Goal: Transaction & Acquisition: Book appointment/travel/reservation

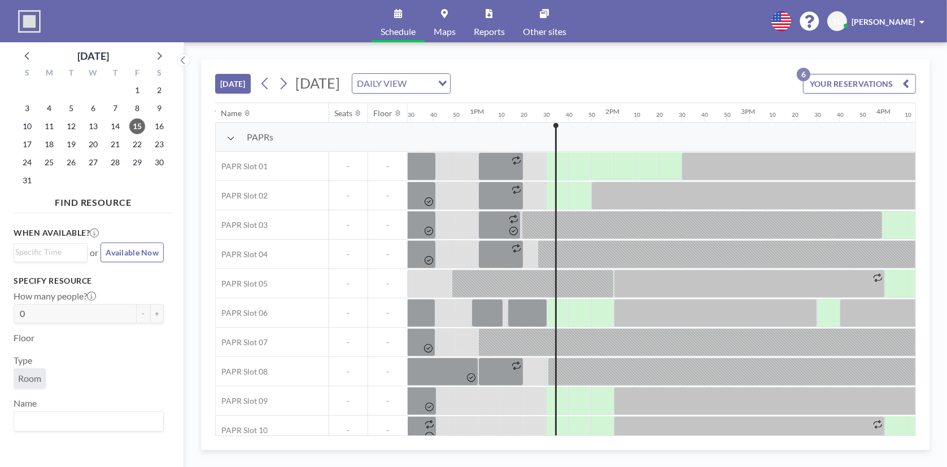
scroll to position [0, 1713]
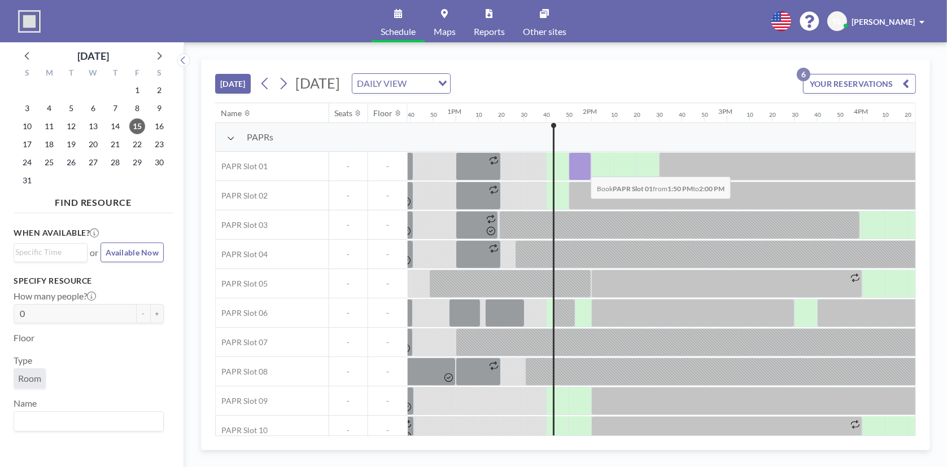
click at [581, 168] on div at bounding box center [579, 166] width 23 height 28
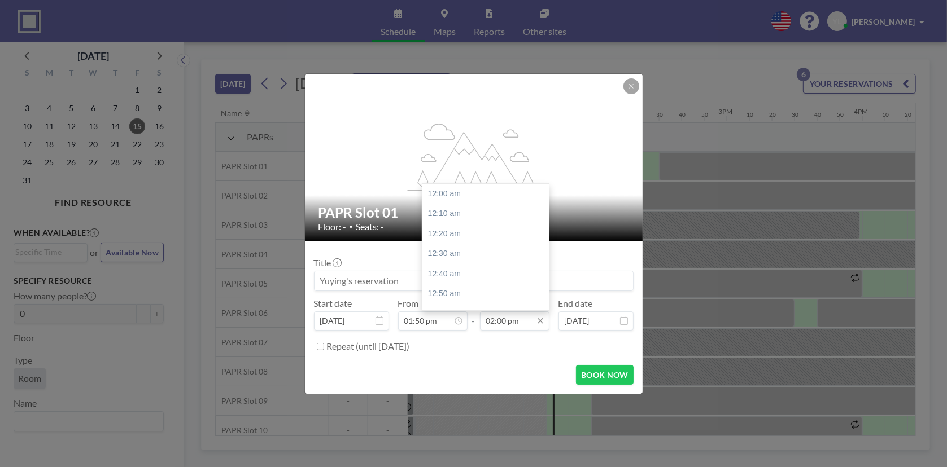
scroll to position [1686, 0]
click at [515, 288] on input "02:00 pm" at bounding box center [514, 321] width 69 height 19
click at [494, 259] on div "02:30 pm" at bounding box center [488, 256] width 132 height 20
type input "02:30 pm"
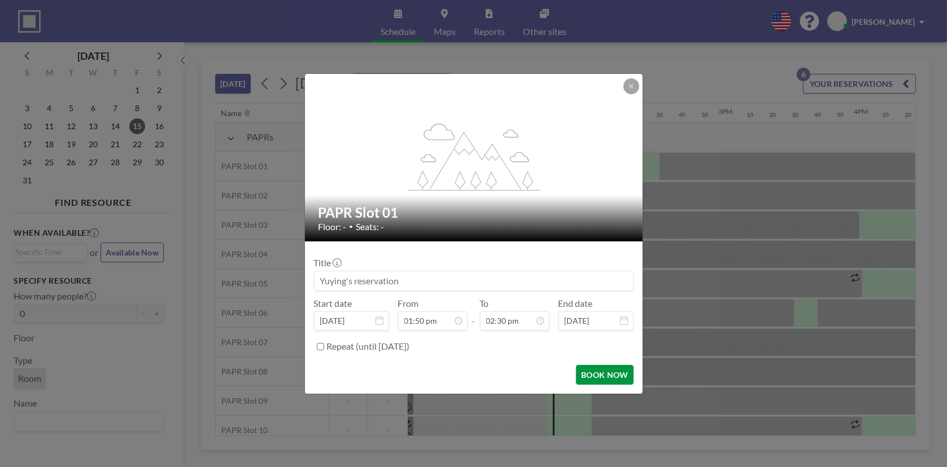
click at [617, 288] on button "BOOK NOW" at bounding box center [604, 375] width 57 height 20
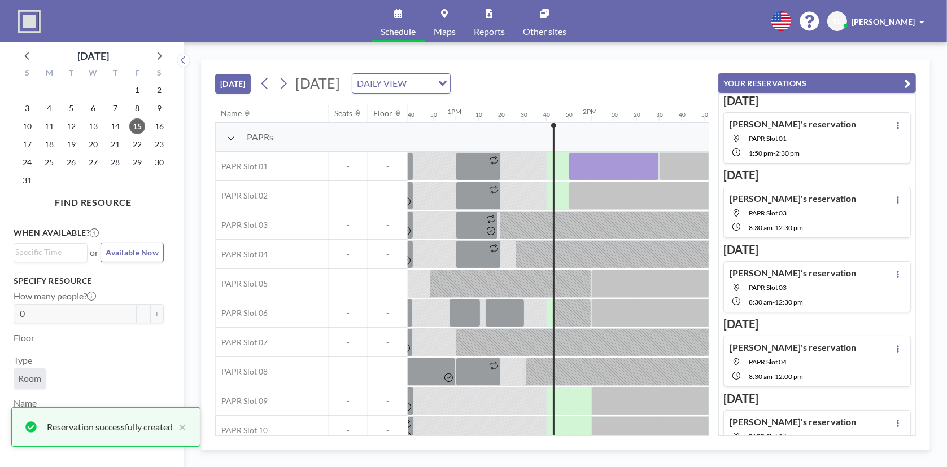
click at [629, 84] on icon "button" at bounding box center [907, 84] width 7 height 14
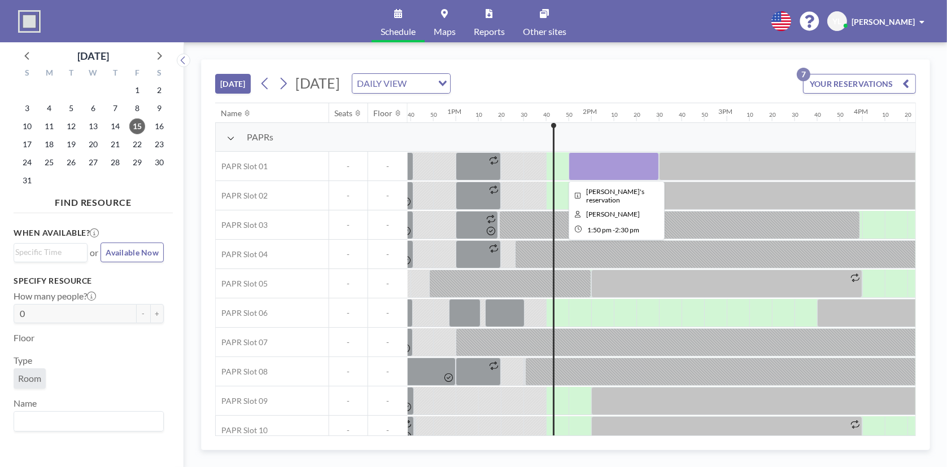
click at [626, 164] on div at bounding box center [613, 166] width 90 height 28
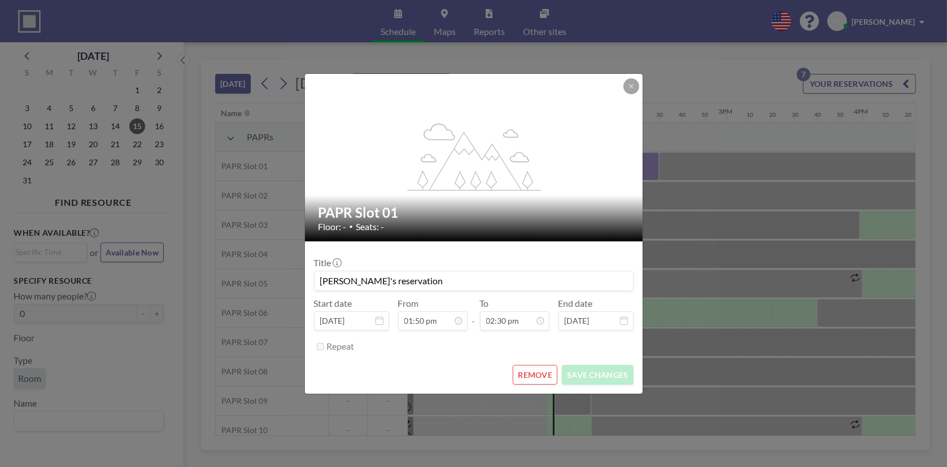
click at [549, 288] on button "REMOVE" at bounding box center [535, 375] width 45 height 20
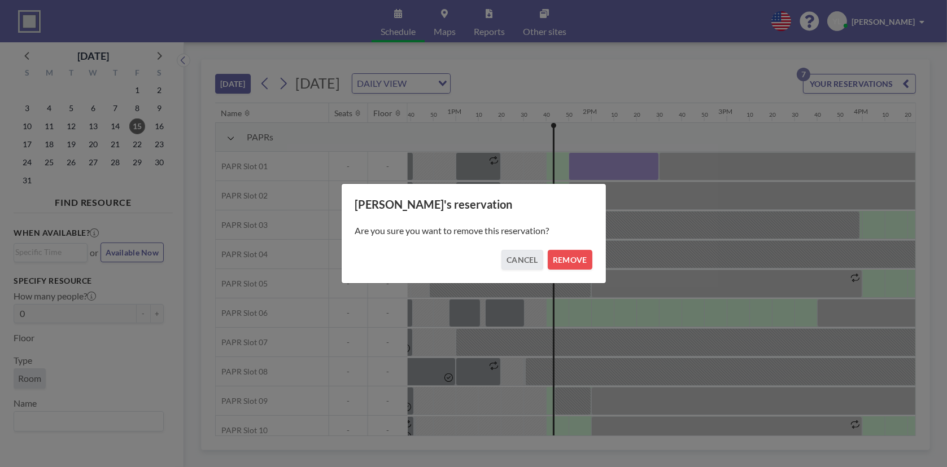
click at [576, 241] on div "Are you sure you want to remove this reservation?" at bounding box center [473, 231] width 237 height 38
click at [579, 260] on button "REMOVE" at bounding box center [570, 260] width 45 height 20
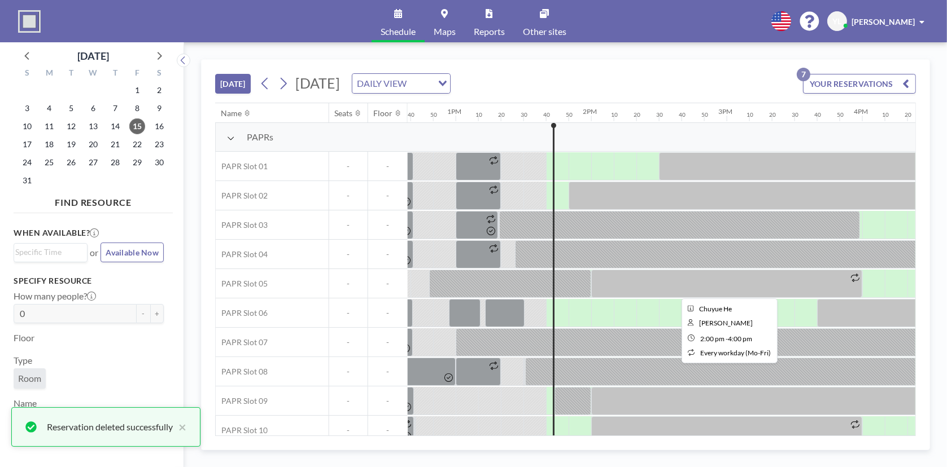
scroll to position [14, 1713]
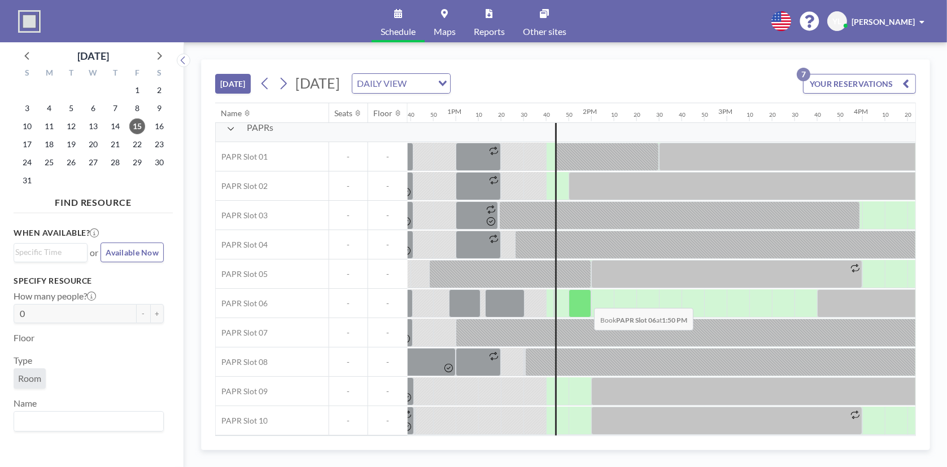
click at [585, 288] on div at bounding box center [579, 304] width 23 height 28
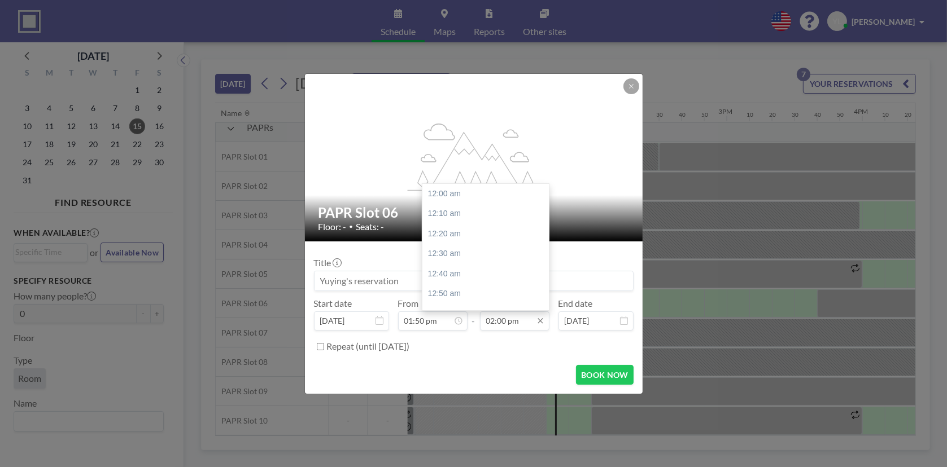
scroll to position [1686, 0]
click at [525, 288] on input "02:00 pm" at bounding box center [514, 321] width 69 height 19
click at [489, 264] on div "03:30 pm" at bounding box center [488, 263] width 132 height 20
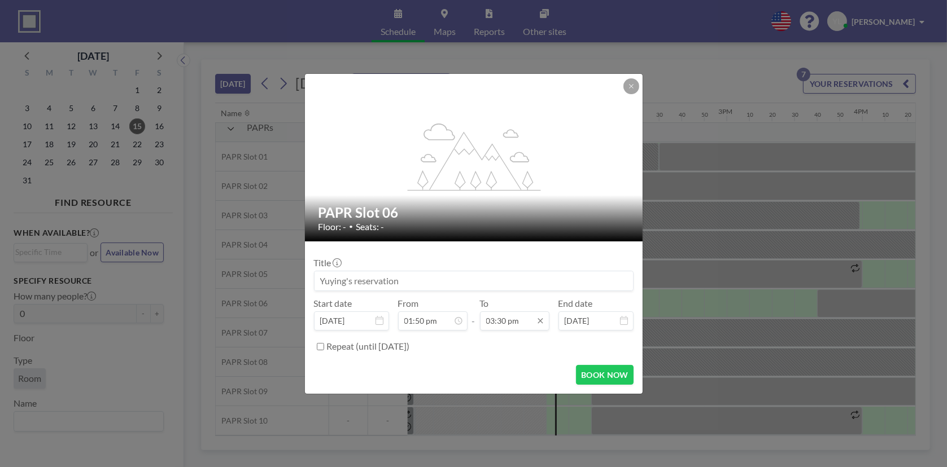
scroll to position [0, 0]
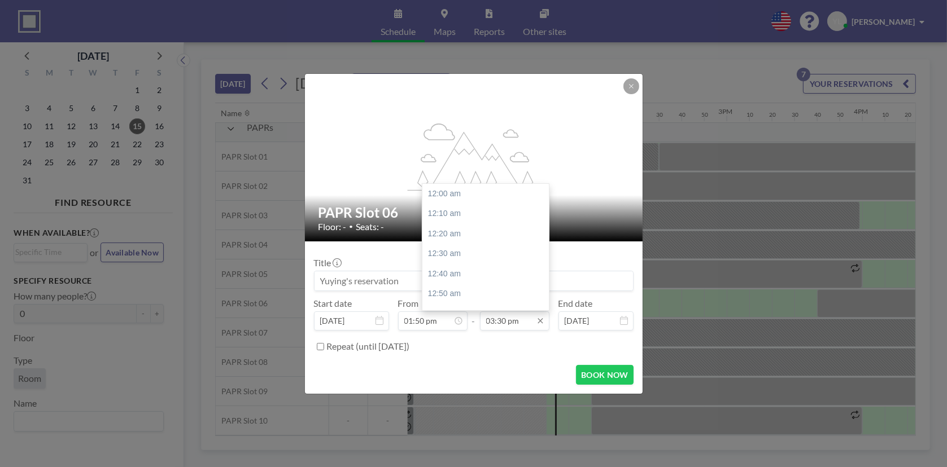
click at [522, 288] on input "03:30 pm" at bounding box center [514, 321] width 69 height 19
click at [458, 244] on div "03:00 pm" at bounding box center [488, 248] width 132 height 20
type input "03:00 pm"
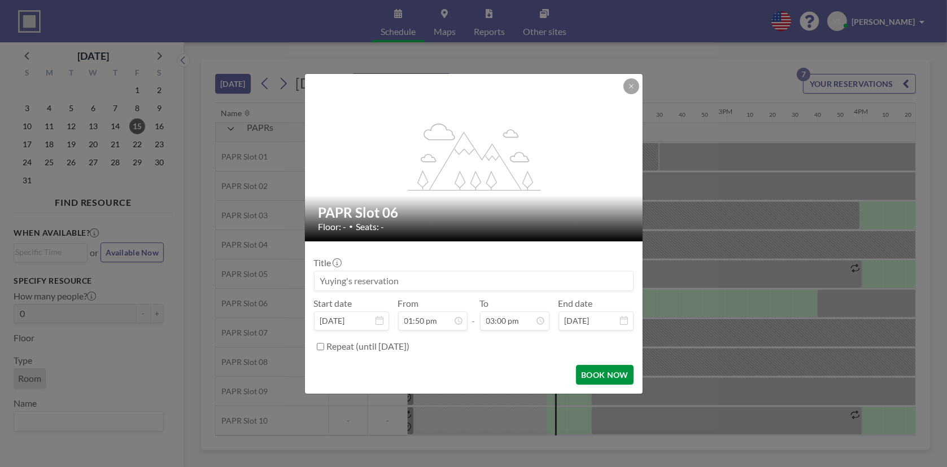
click at [620, 288] on button "BOOK NOW" at bounding box center [604, 375] width 57 height 20
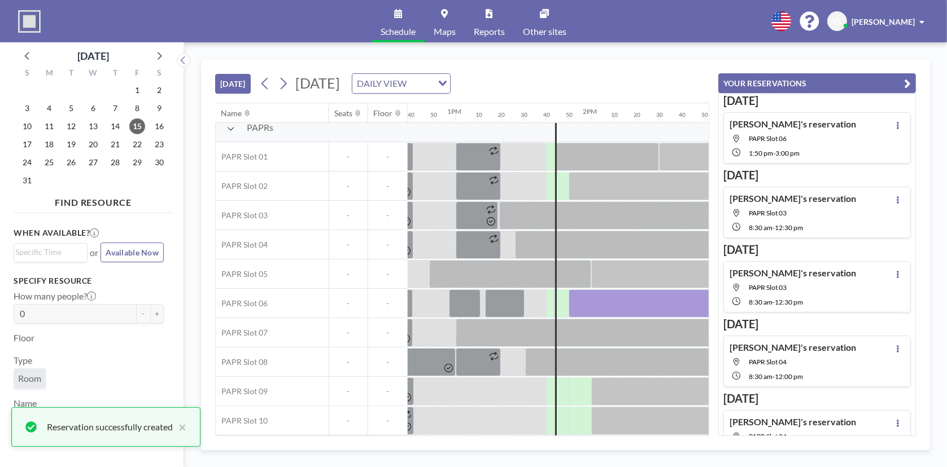
click at [629, 79] on icon "button" at bounding box center [907, 84] width 7 height 14
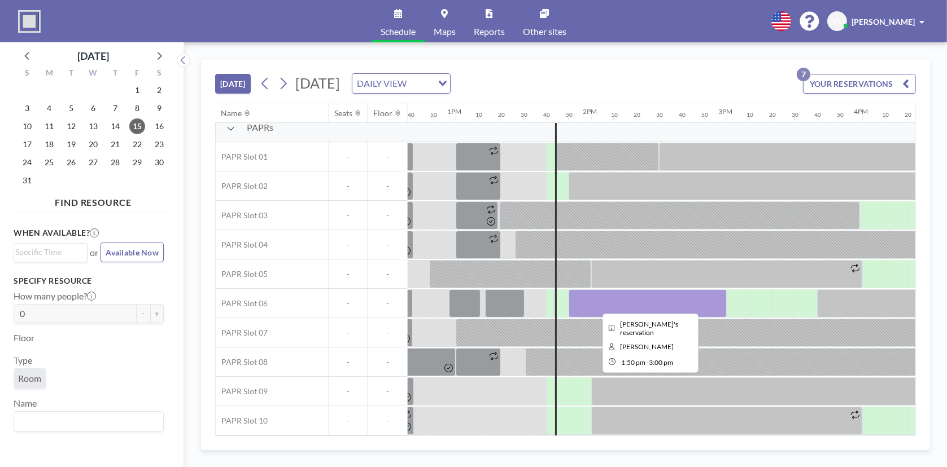
click at [629, 288] on div at bounding box center [647, 304] width 158 height 28
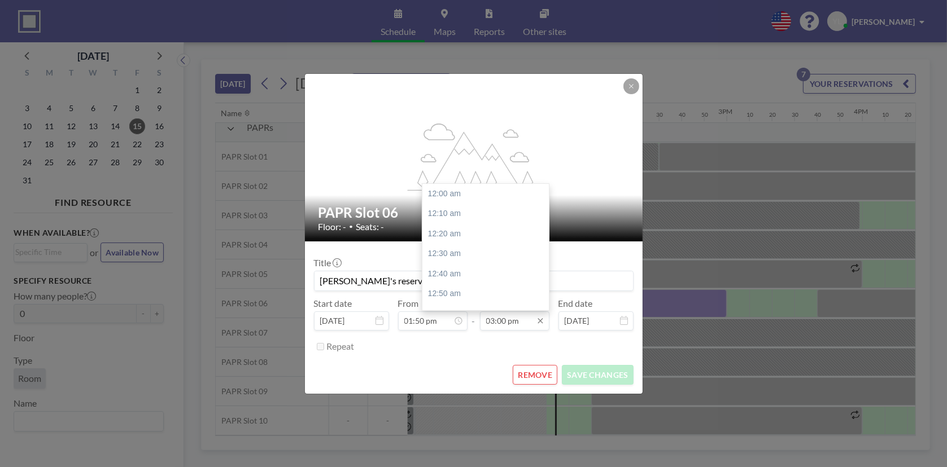
scroll to position [1806, 0]
click at [522, 288] on input "03:00 pm" at bounding box center [514, 321] width 69 height 19
click at [473, 251] on div "03:30 pm" at bounding box center [488, 256] width 132 height 20
type input "03:30 pm"
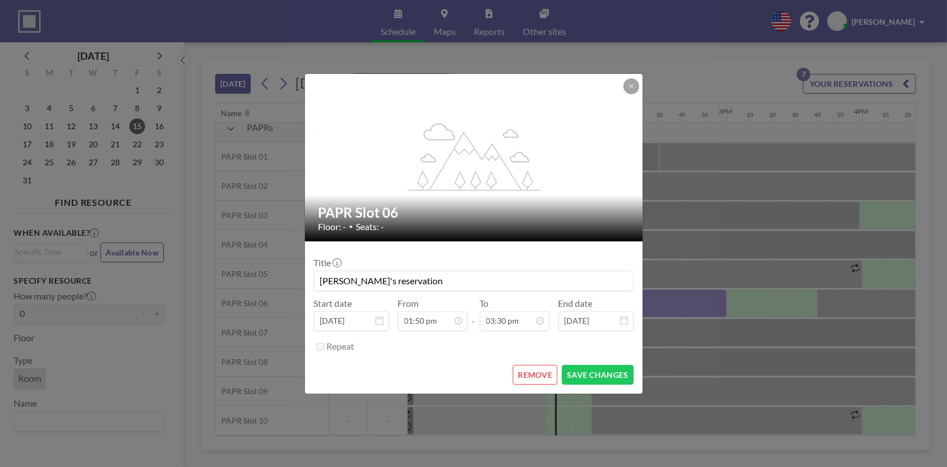
scroll to position [1867, 0]
click at [593, 288] on button "SAVE CHANGES" at bounding box center [597, 375] width 71 height 20
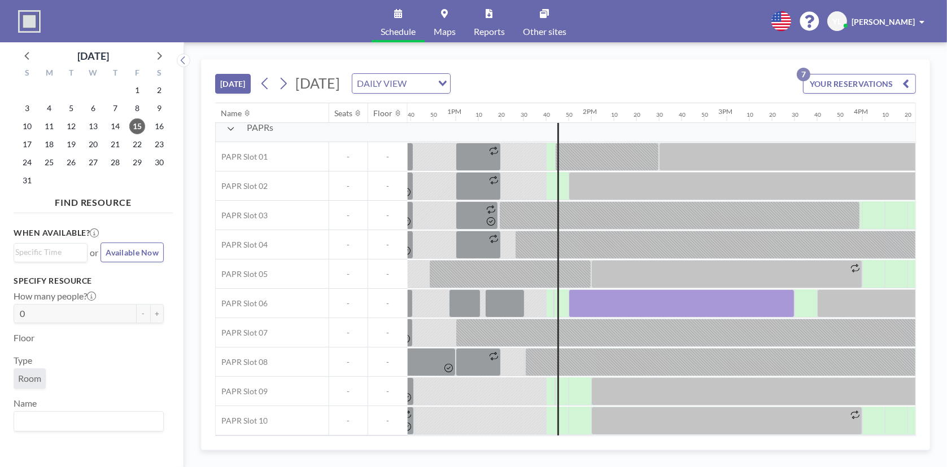
click at [629, 86] on icon "button" at bounding box center [905, 84] width 7 height 14
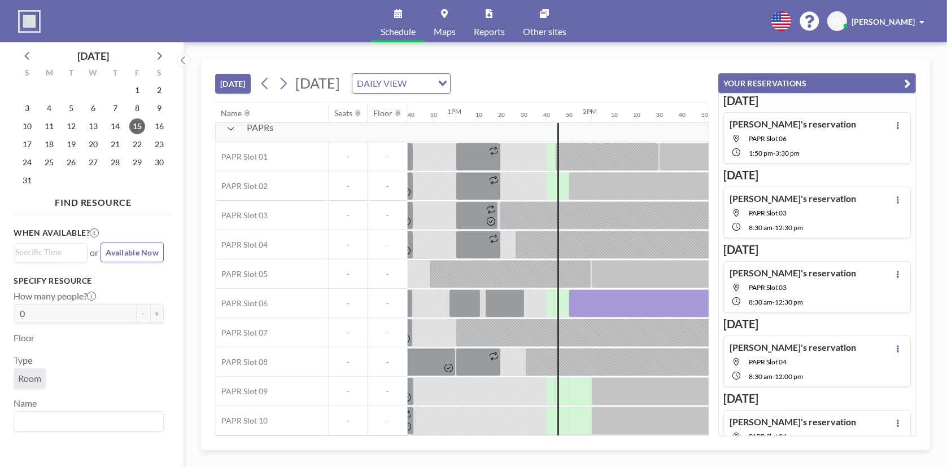
click at [629, 82] on icon "button" at bounding box center [907, 84] width 7 height 14
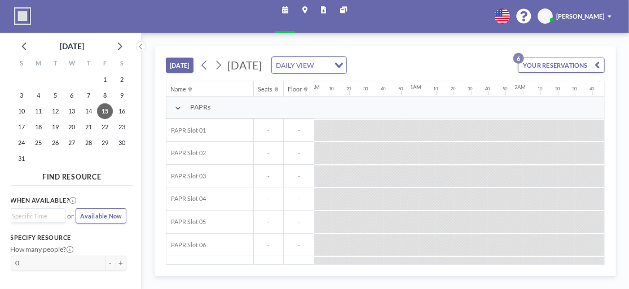
scroll to position [0, 1355]
